Goal: Information Seeking & Learning: Learn about a topic

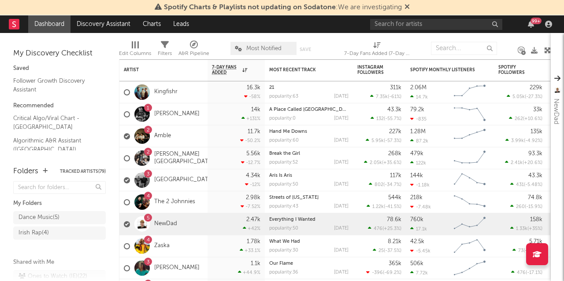
click at [407, 9] on icon at bounding box center [406, 6] width 5 height 7
click at [407, 19] on input "text" at bounding box center [436, 24] width 132 height 11
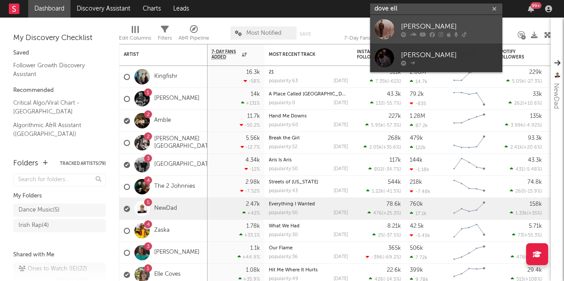
type input "dove ell"
click at [413, 26] on div "[PERSON_NAME]" at bounding box center [449, 26] width 97 height 11
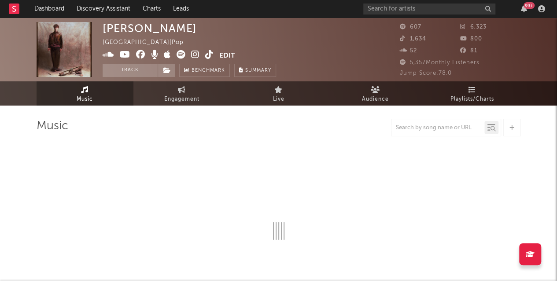
select select "6m"
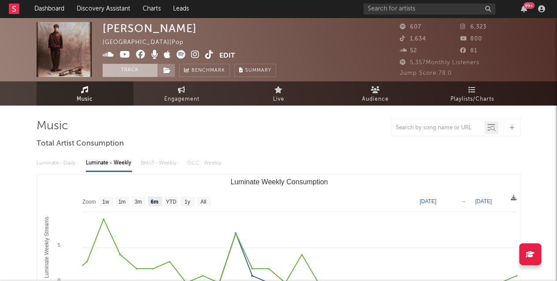
click at [132, 66] on button "Track" at bounding box center [130, 70] width 55 height 13
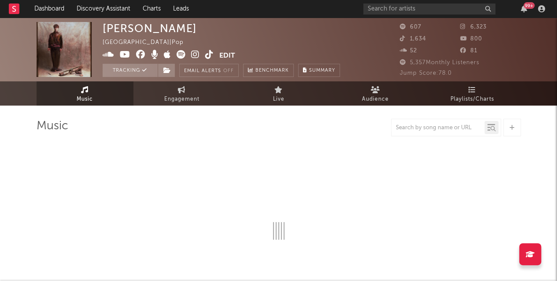
select select "6m"
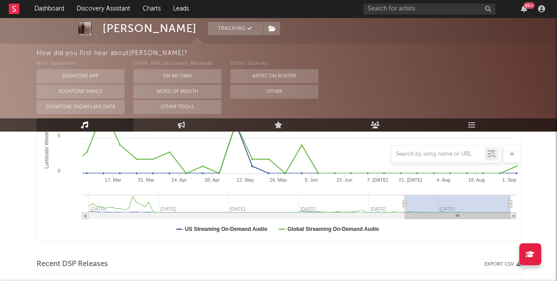
scroll to position [138, 0]
